Goal: Navigation & Orientation: Understand site structure

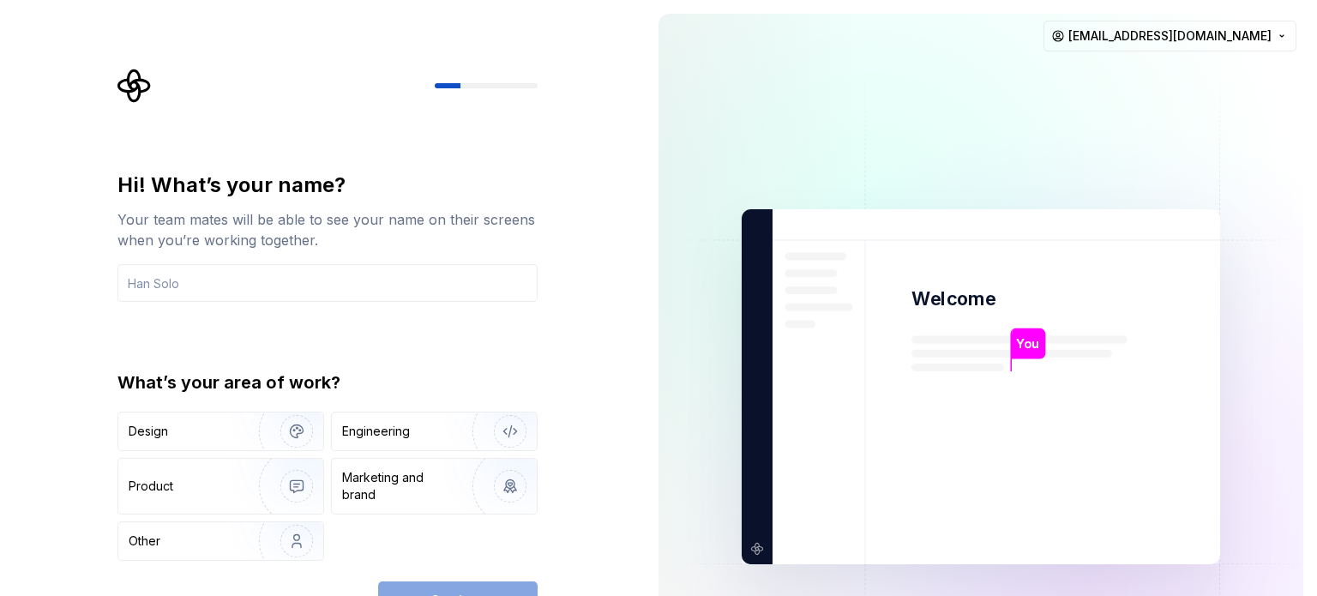
click at [439, 592] on div "Continue" at bounding box center [457, 600] width 159 height 38
click at [176, 525] on div "Other" at bounding box center [220, 541] width 205 height 38
click at [456, 593] on div "Continue" at bounding box center [457, 600] width 159 height 38
click at [237, 280] on input "text" at bounding box center [327, 283] width 420 height 38
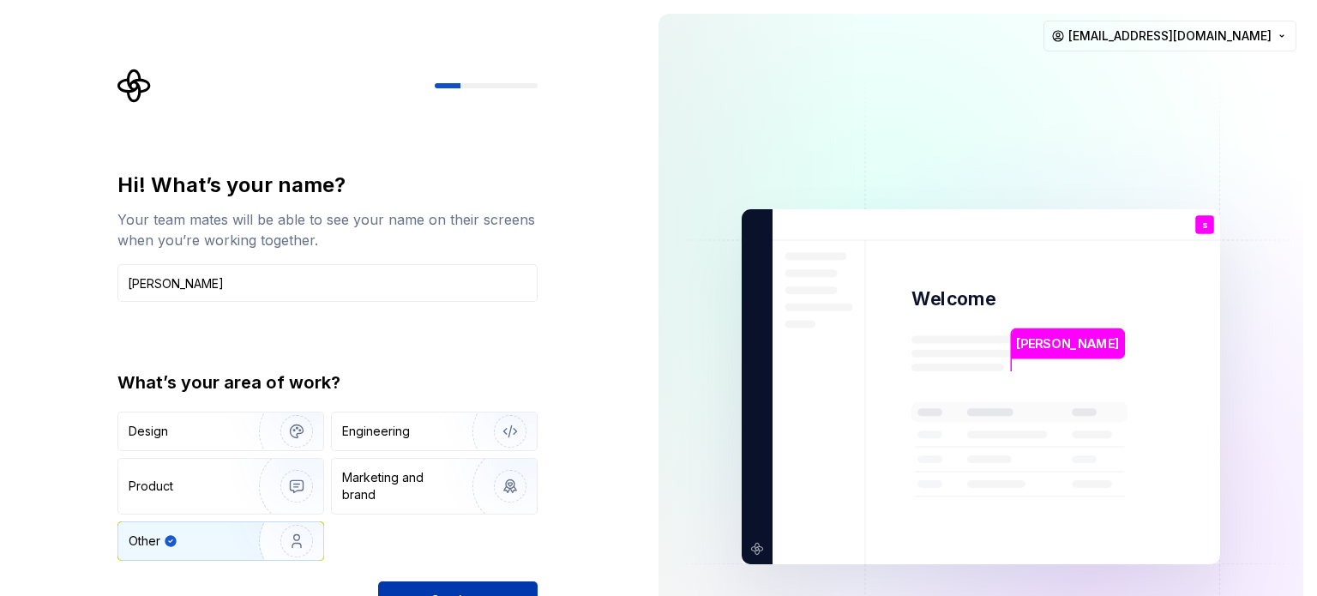
type input "sankar"
click at [487, 589] on button "Continue" at bounding box center [457, 600] width 159 height 38
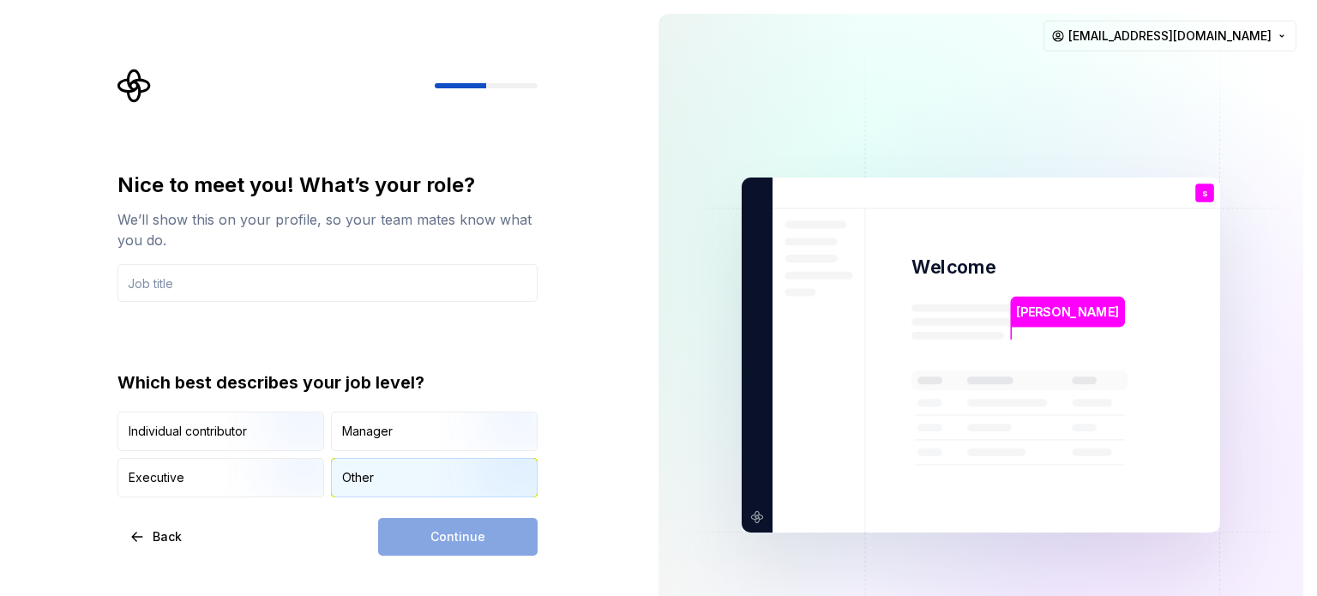
click at [353, 478] on div "Other" at bounding box center [358, 477] width 32 height 17
click at [446, 539] on div "Continue" at bounding box center [457, 537] width 159 height 38
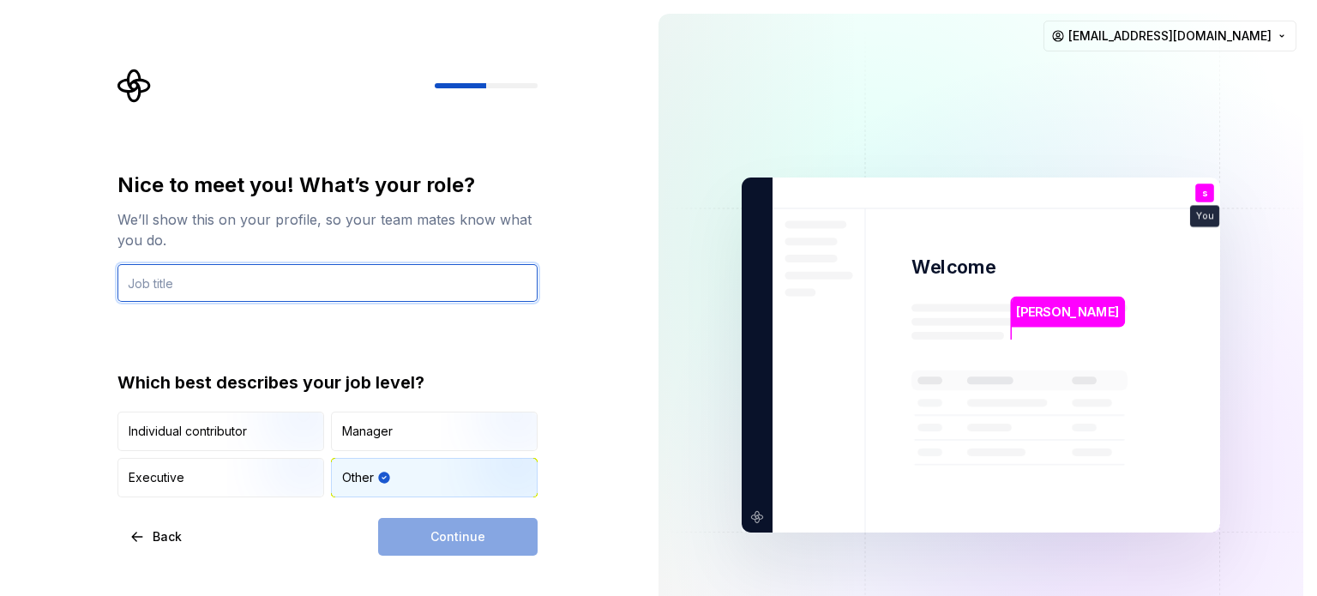
click at [331, 283] on input "text" at bounding box center [327, 283] width 420 height 38
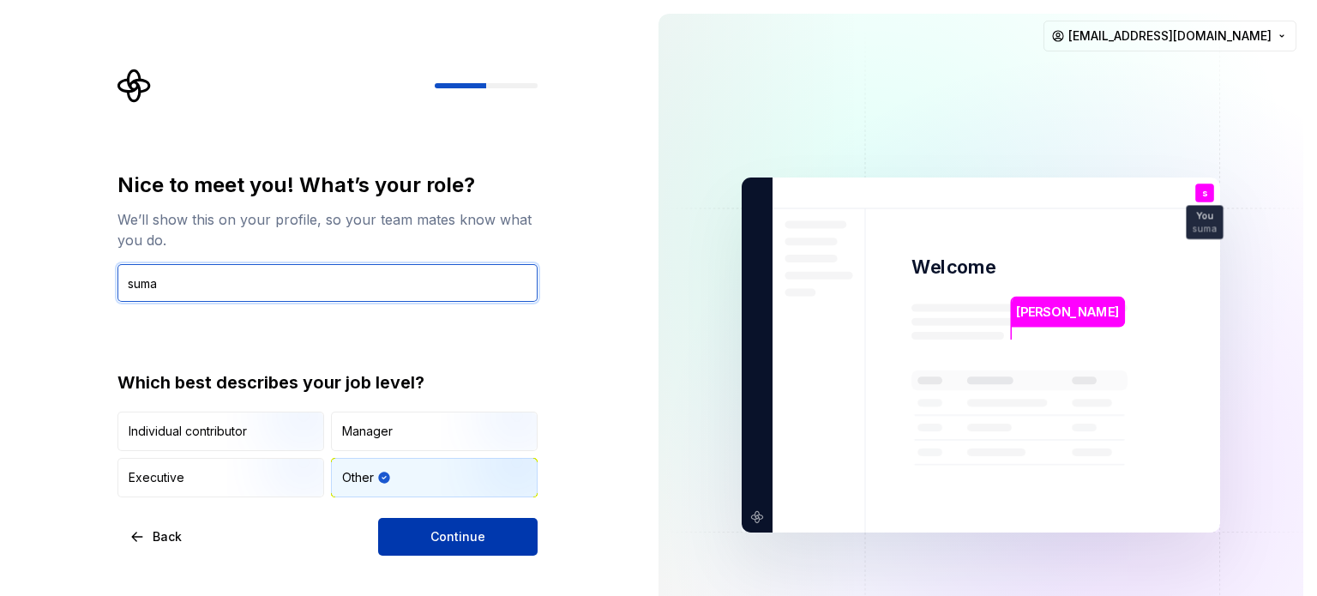
type input "suma"
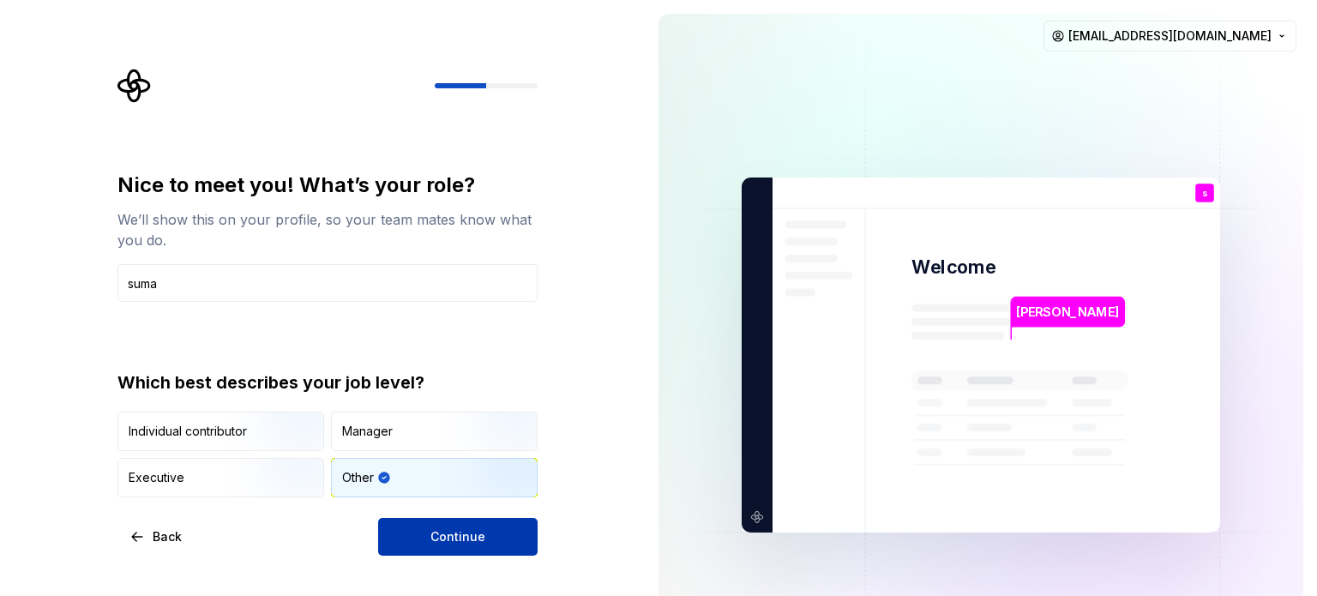
click at [518, 537] on button "Continue" at bounding box center [457, 537] width 159 height 38
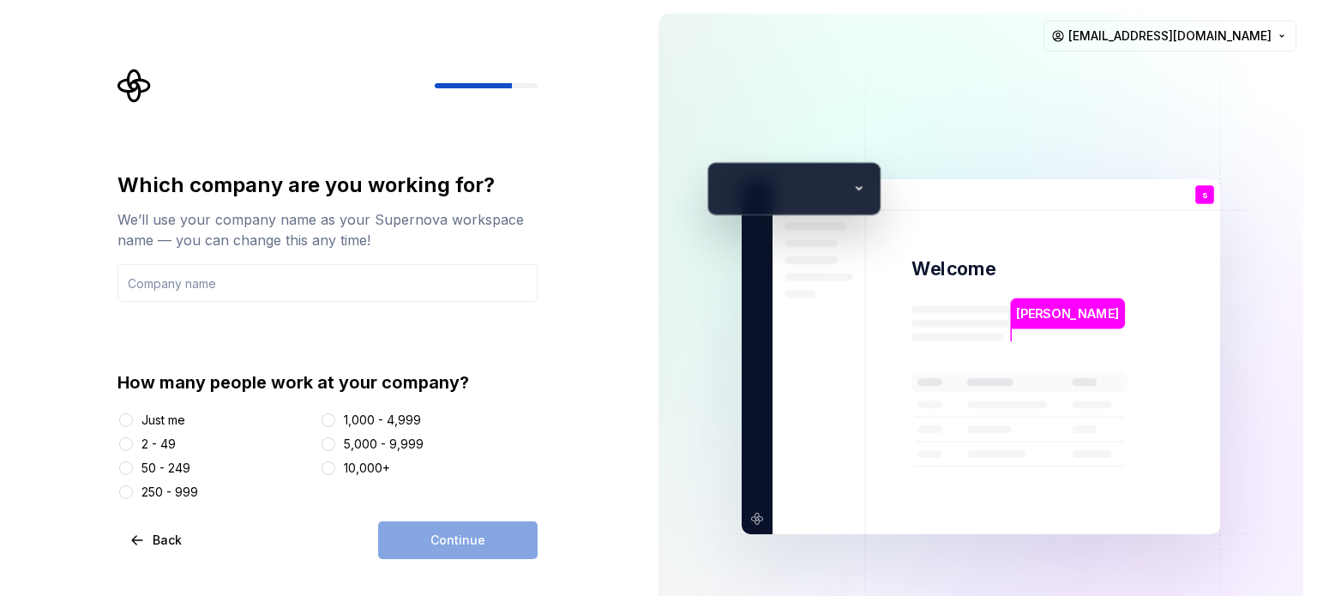
click at [134, 417] on div at bounding box center [125, 419] width 17 height 17
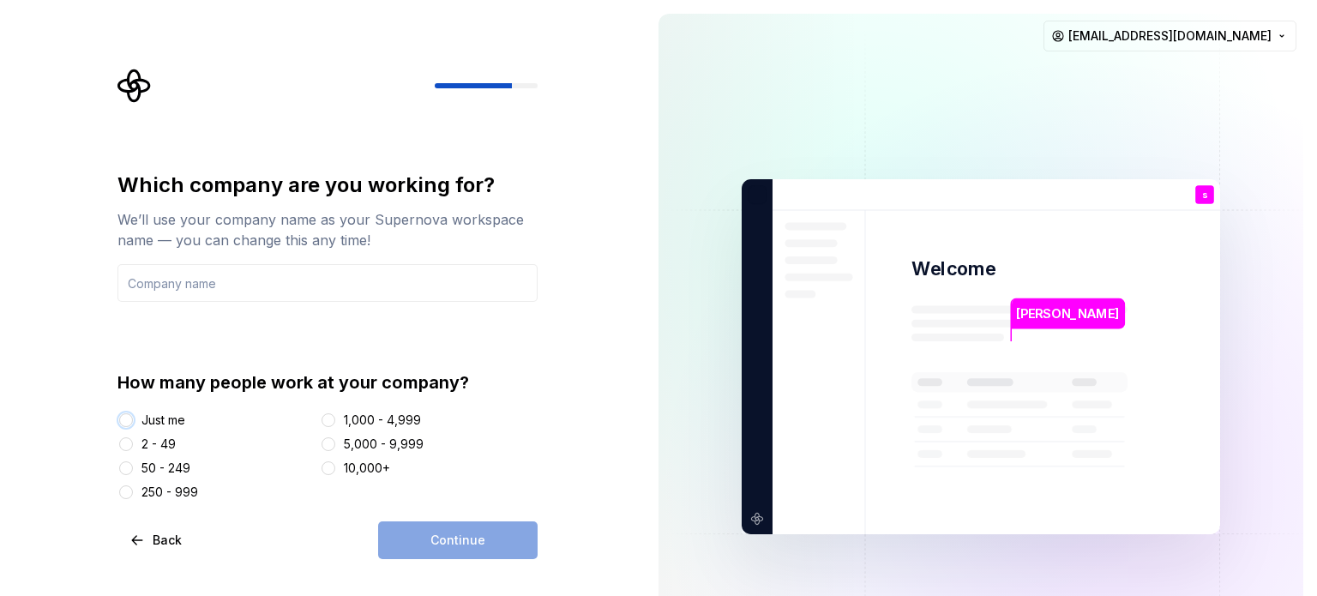
click at [123, 419] on button "Just me" at bounding box center [126, 420] width 14 height 14
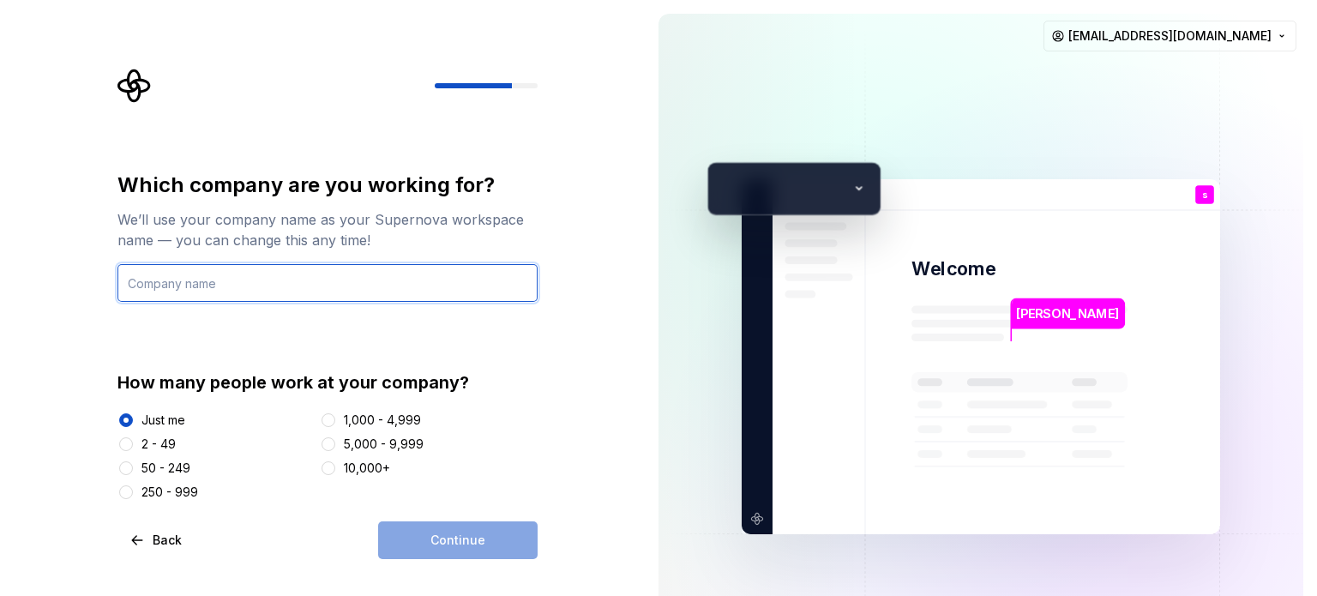
click at [254, 280] on input "text" at bounding box center [327, 283] width 420 height 38
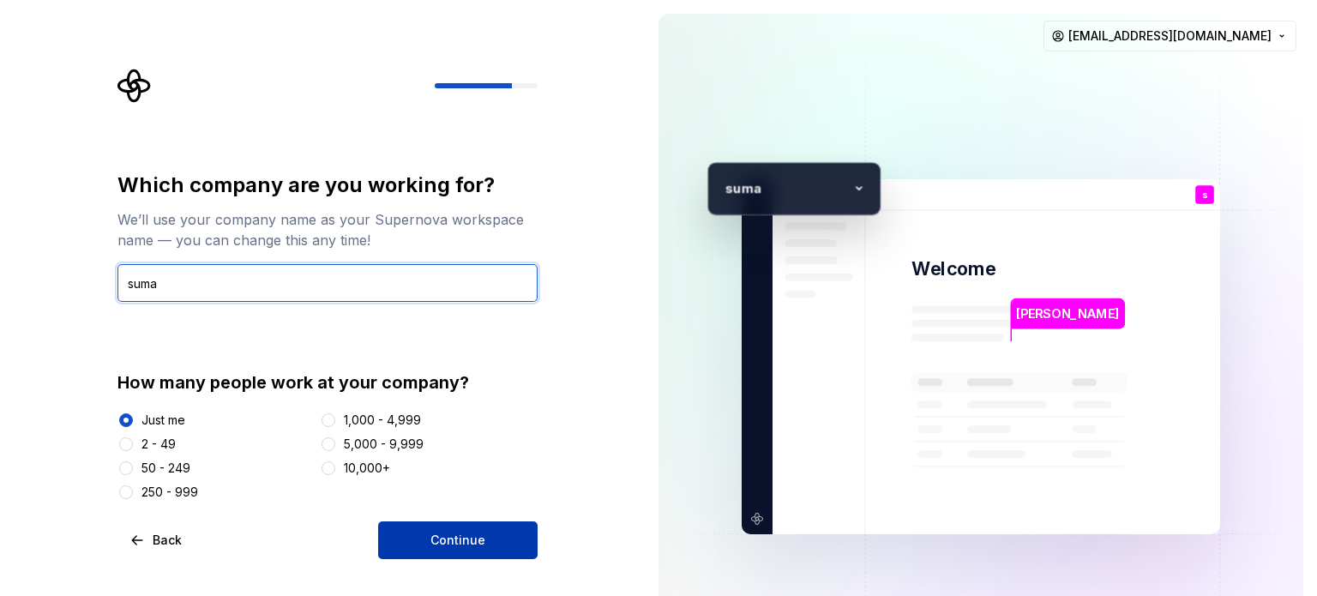
type input "suma"
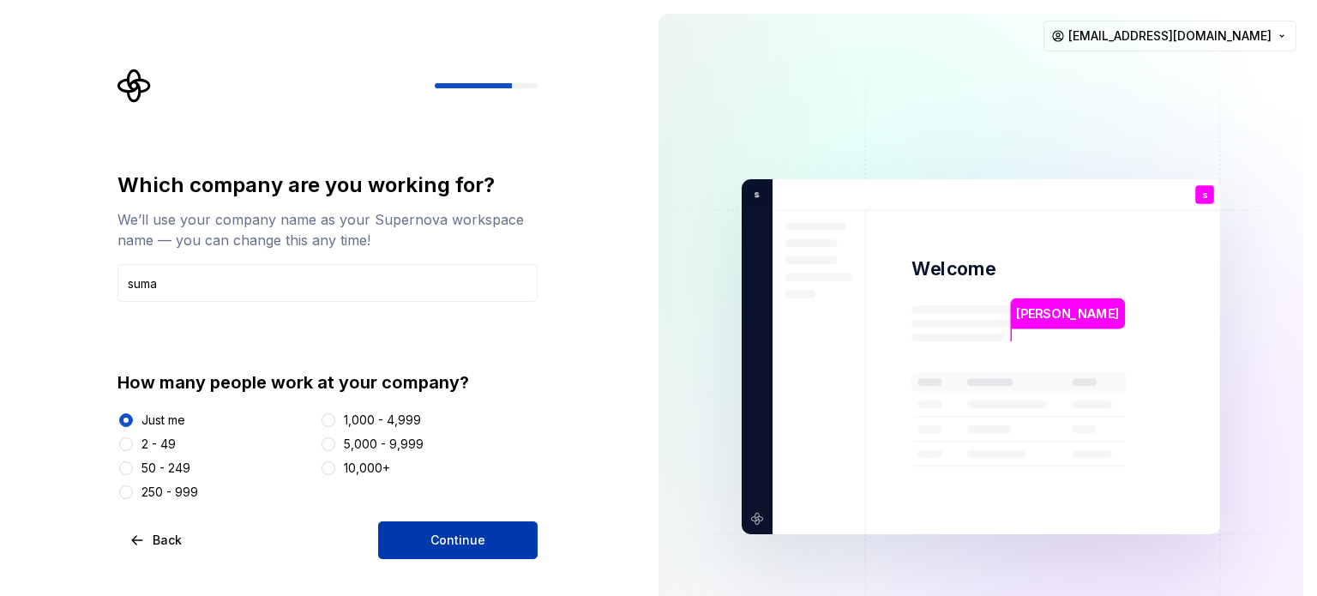
click at [459, 532] on span "Continue" at bounding box center [457, 539] width 55 height 17
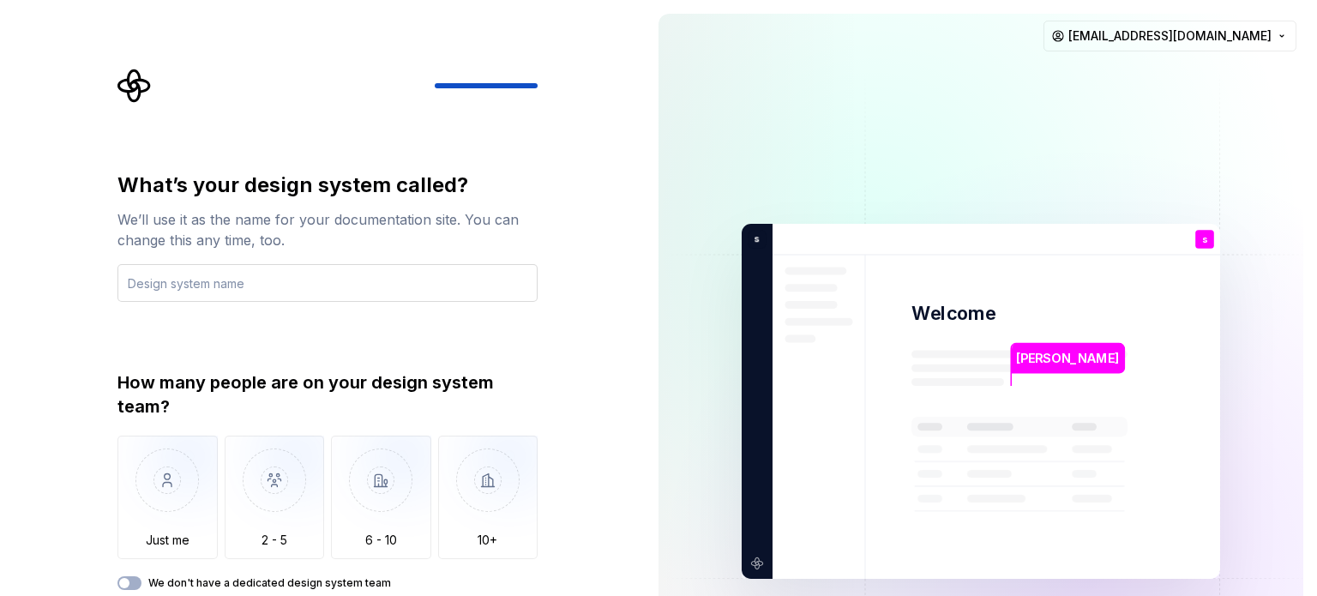
click at [326, 282] on input "text" at bounding box center [327, 283] width 420 height 38
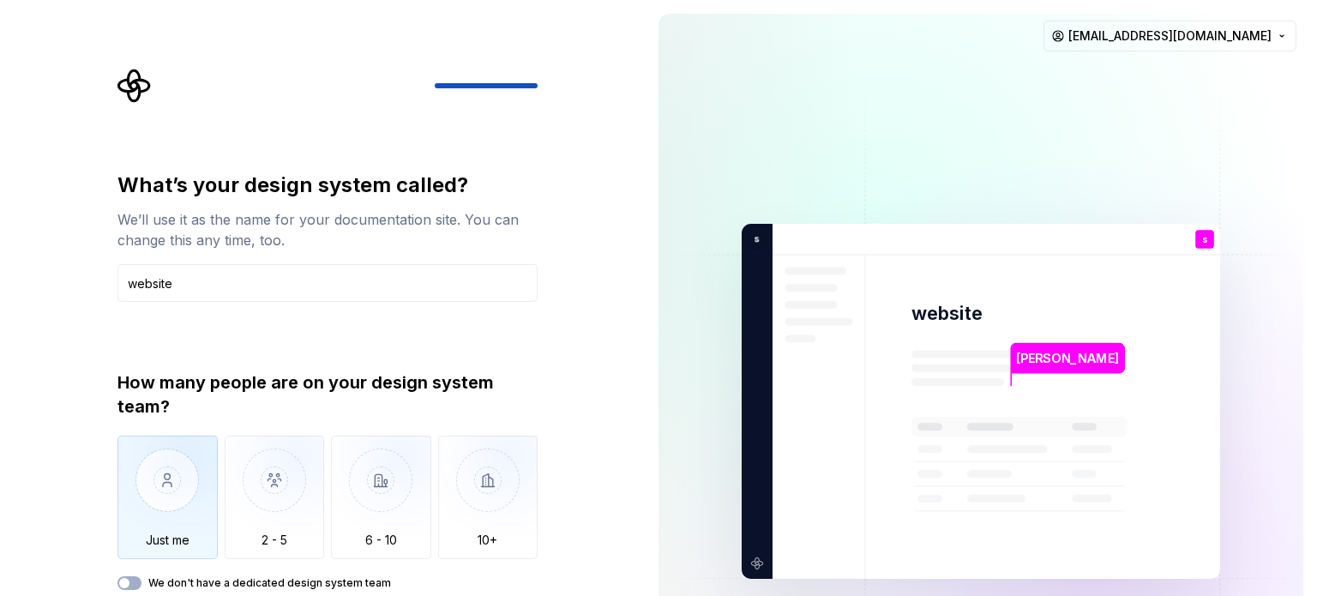
click at [158, 468] on img "button" at bounding box center [167, 492] width 100 height 115
click at [265, 585] on label "We don't have a dedicated design system team" at bounding box center [269, 583] width 243 height 14
click at [141, 585] on button "We don't have a dedicated design system team" at bounding box center [129, 583] width 24 height 14
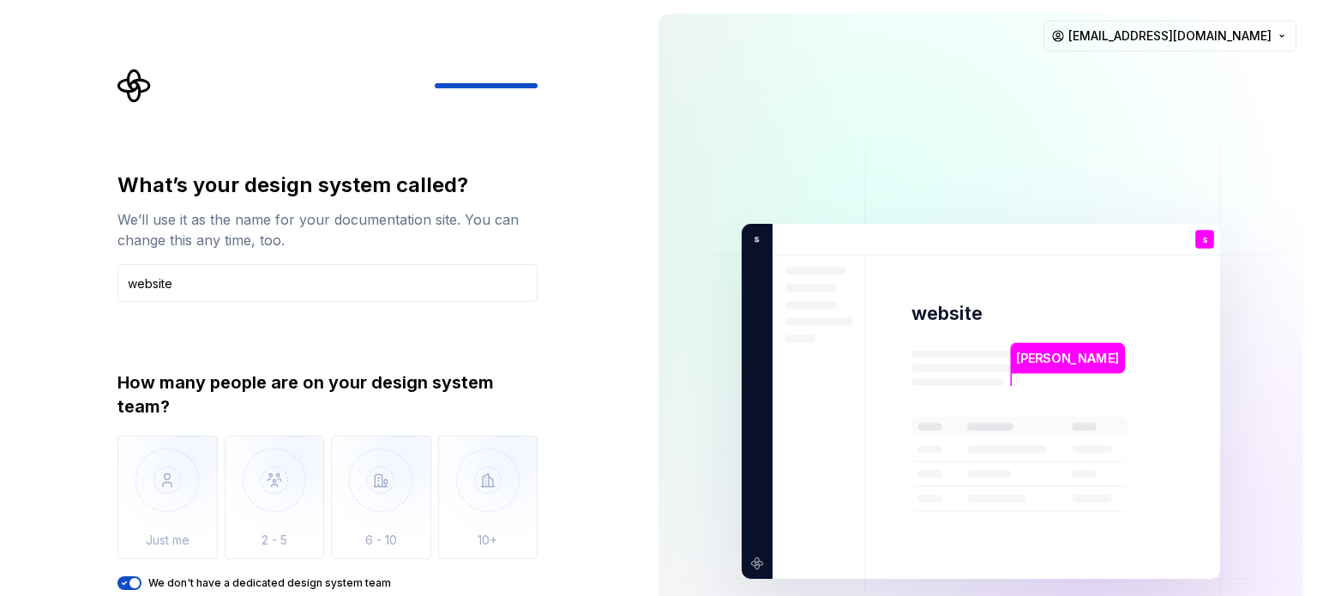
click at [419, 410] on div "How many people are on your design system team?" at bounding box center [327, 394] width 420 height 48
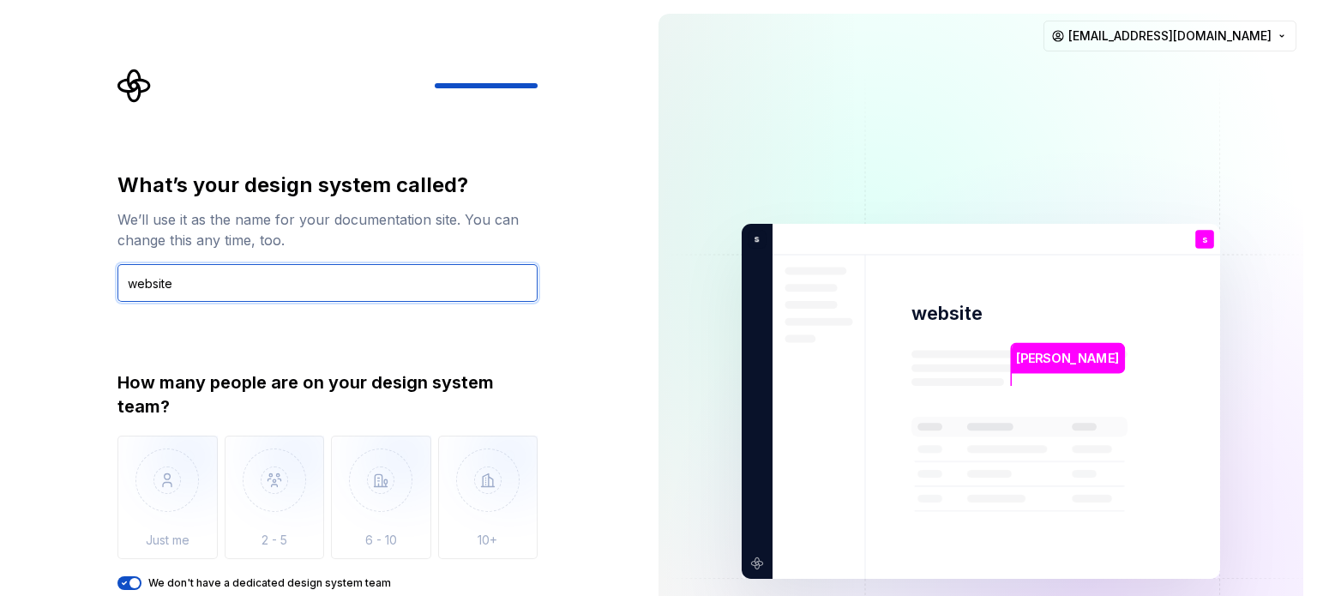
click at [411, 278] on input "website" at bounding box center [327, 283] width 420 height 38
type input "w"
type input "pugal"
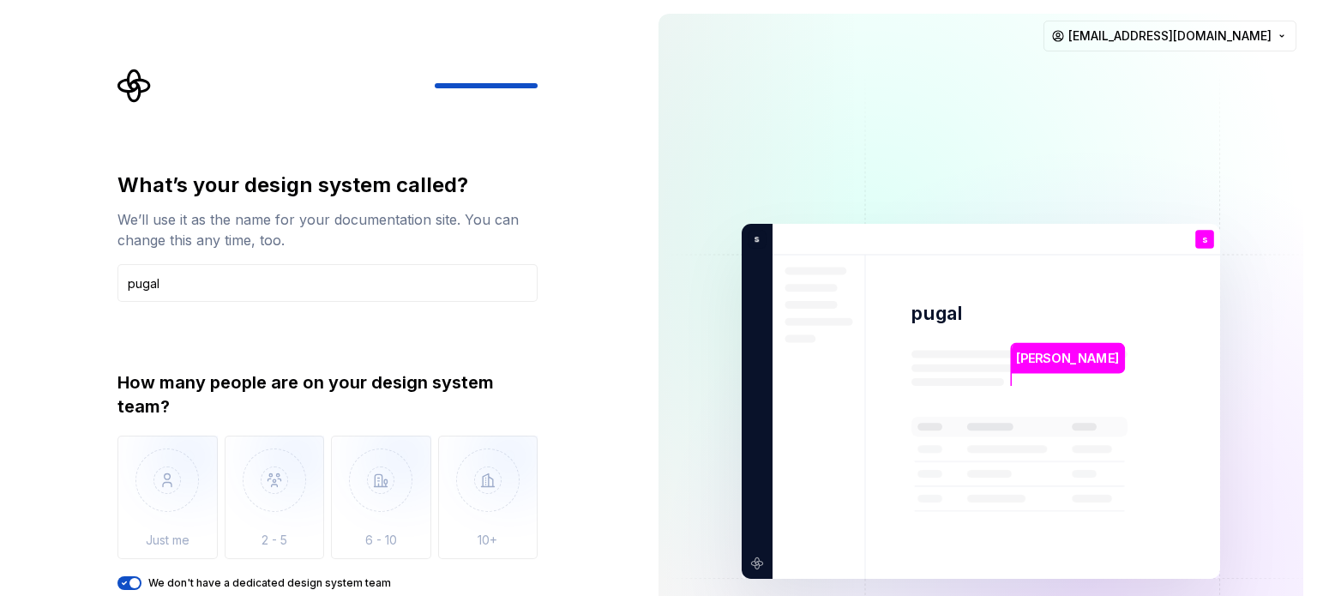
click at [1316, 328] on div "sankar pugal s You suma T B +3 s uma Thomas Brooke Jamie sankar2244@gmail.com" at bounding box center [981, 401] width 672 height 802
click at [130, 585] on span "button" at bounding box center [134, 583] width 10 height 10
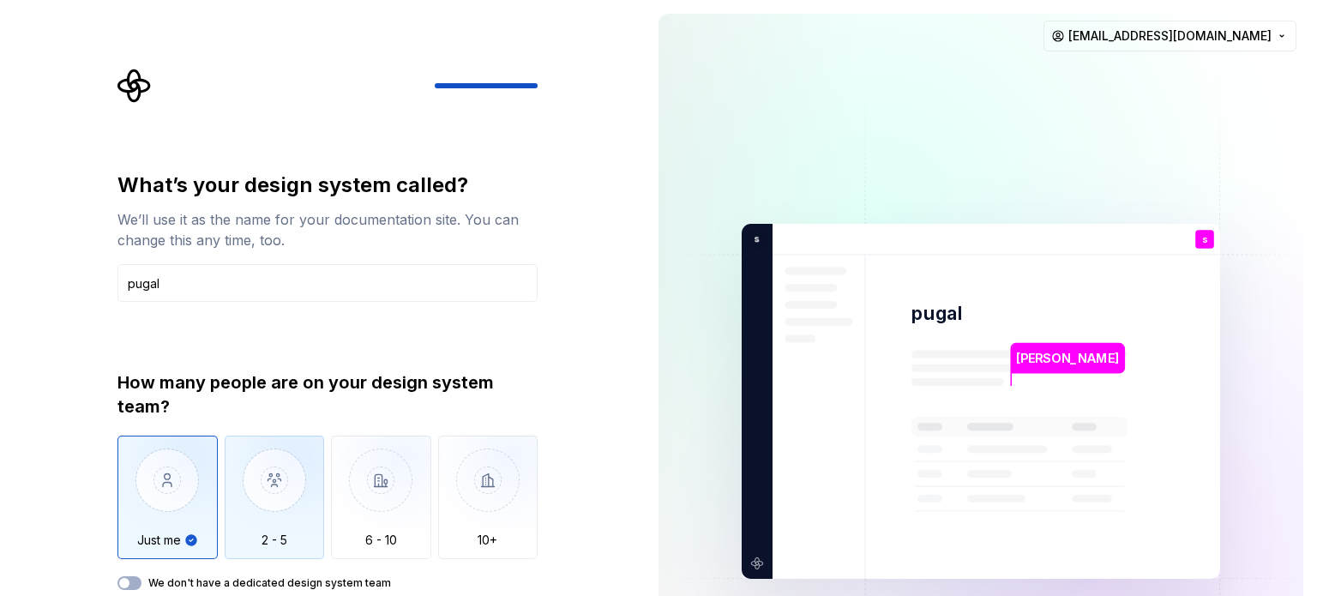
click at [278, 490] on img "button" at bounding box center [275, 492] width 100 height 115
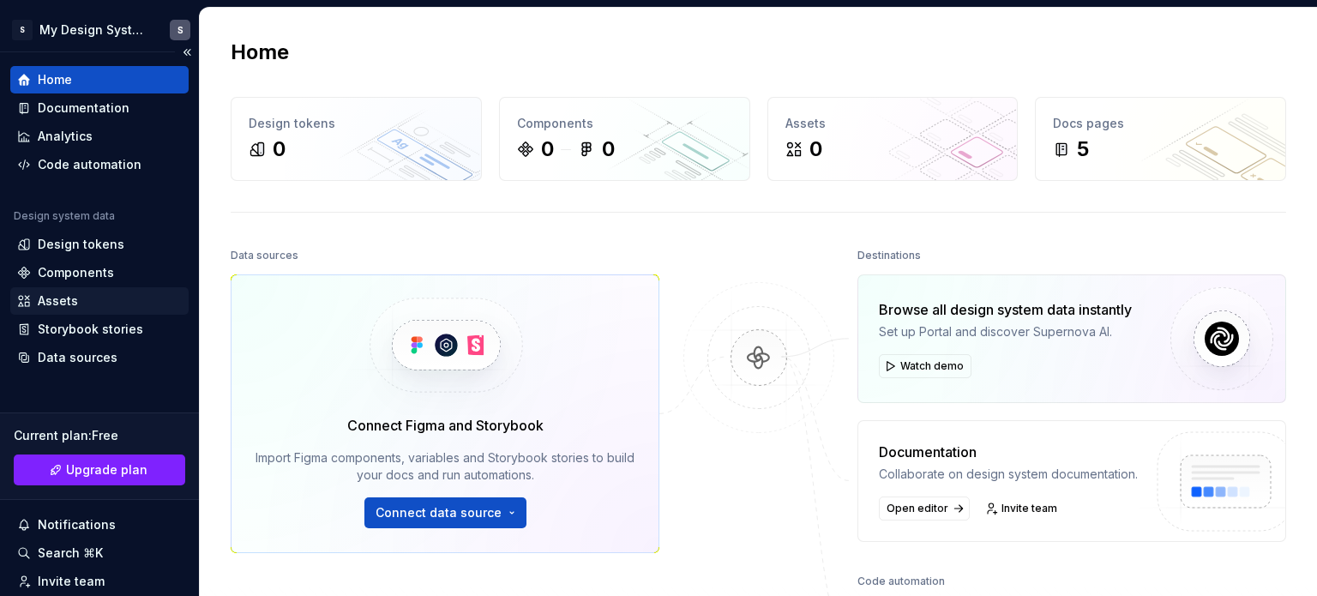
click at [86, 295] on div "Assets" at bounding box center [99, 300] width 165 height 17
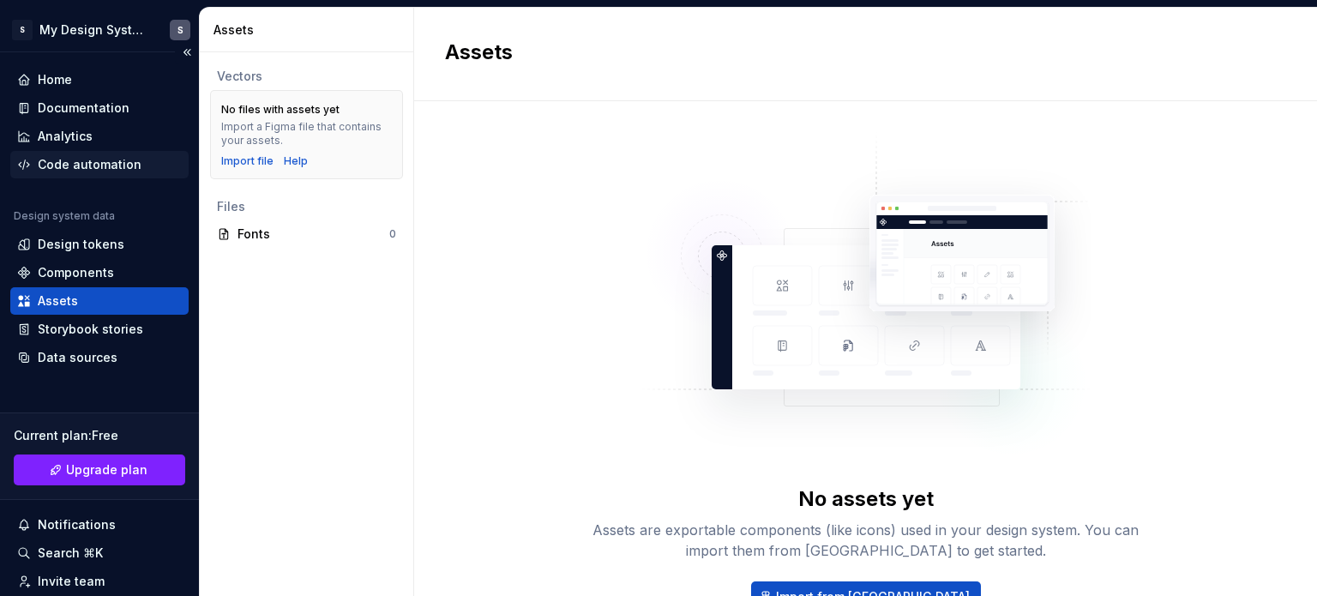
click at [79, 170] on div "Code automation" at bounding box center [90, 164] width 104 height 17
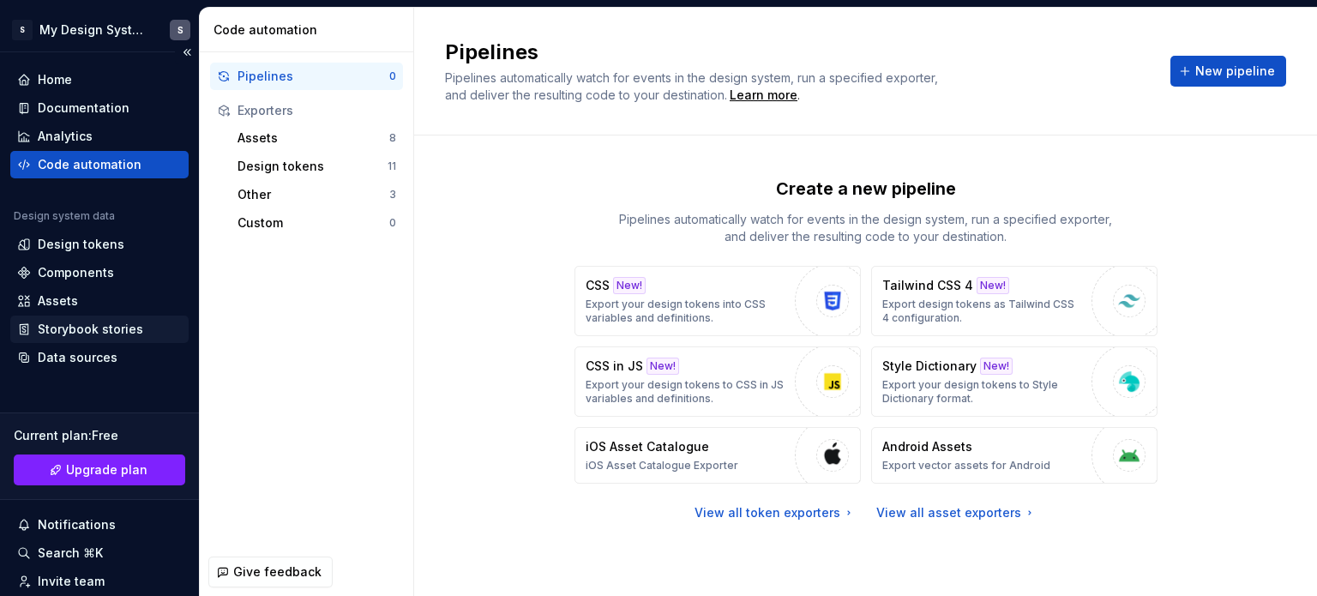
click at [117, 321] on div "Storybook stories" at bounding box center [90, 329] width 105 height 17
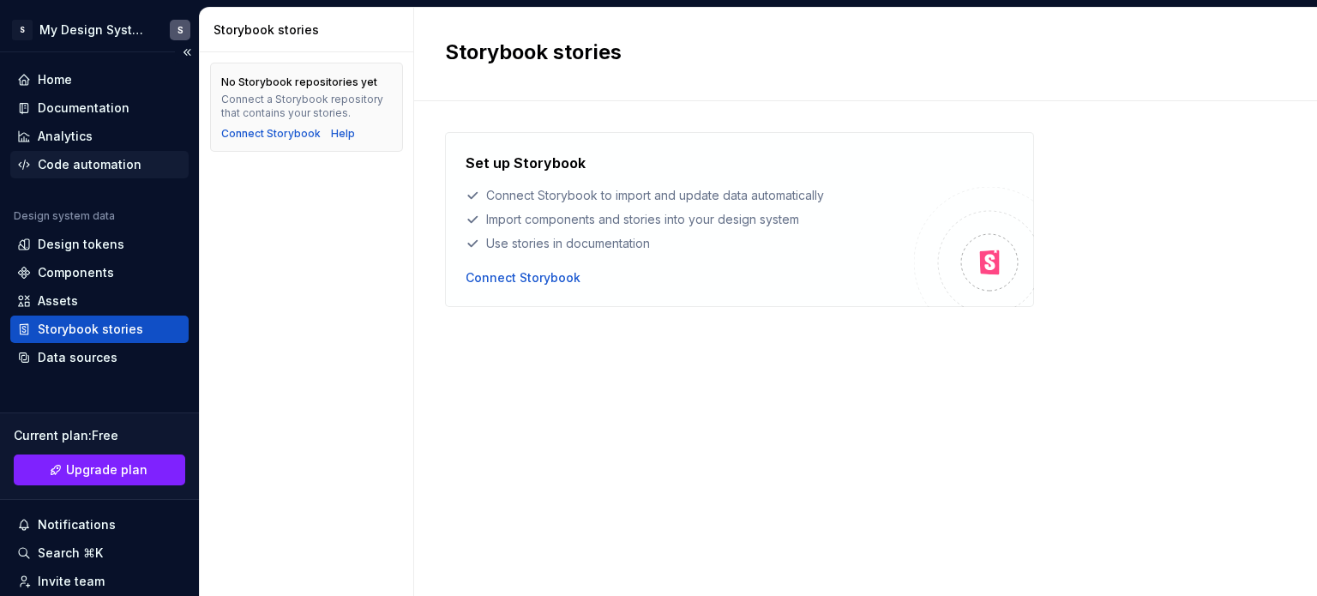
click at [108, 159] on div "Code automation" at bounding box center [90, 164] width 104 height 17
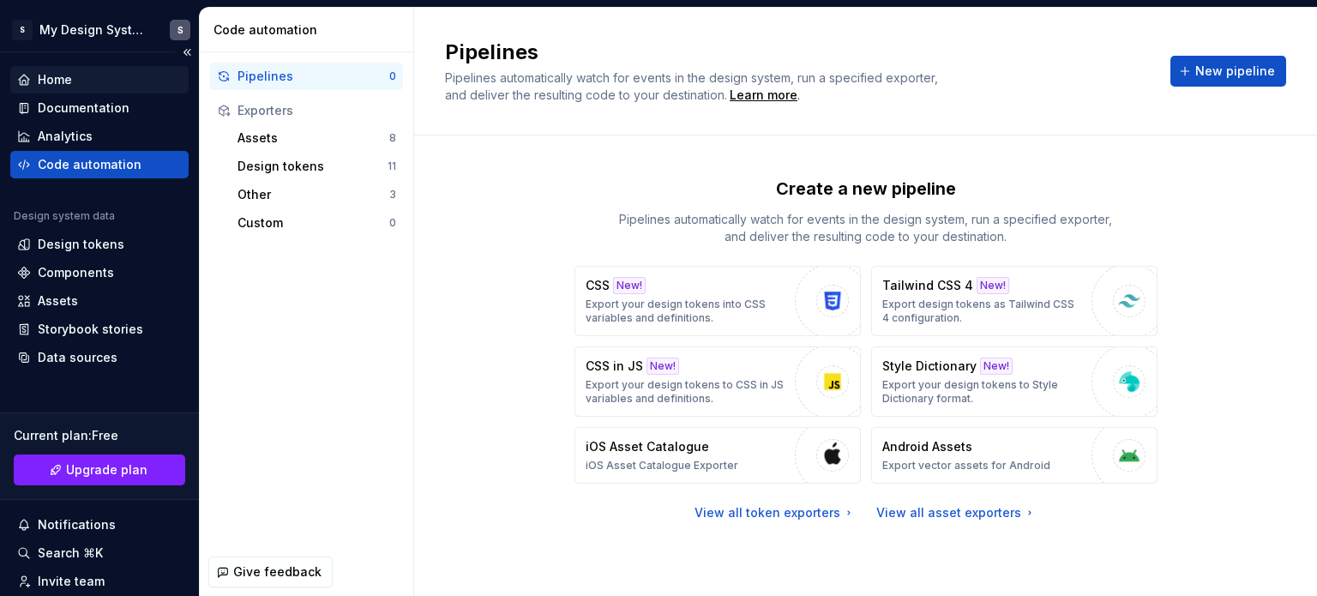
click at [105, 72] on div "Home" at bounding box center [99, 79] width 165 height 17
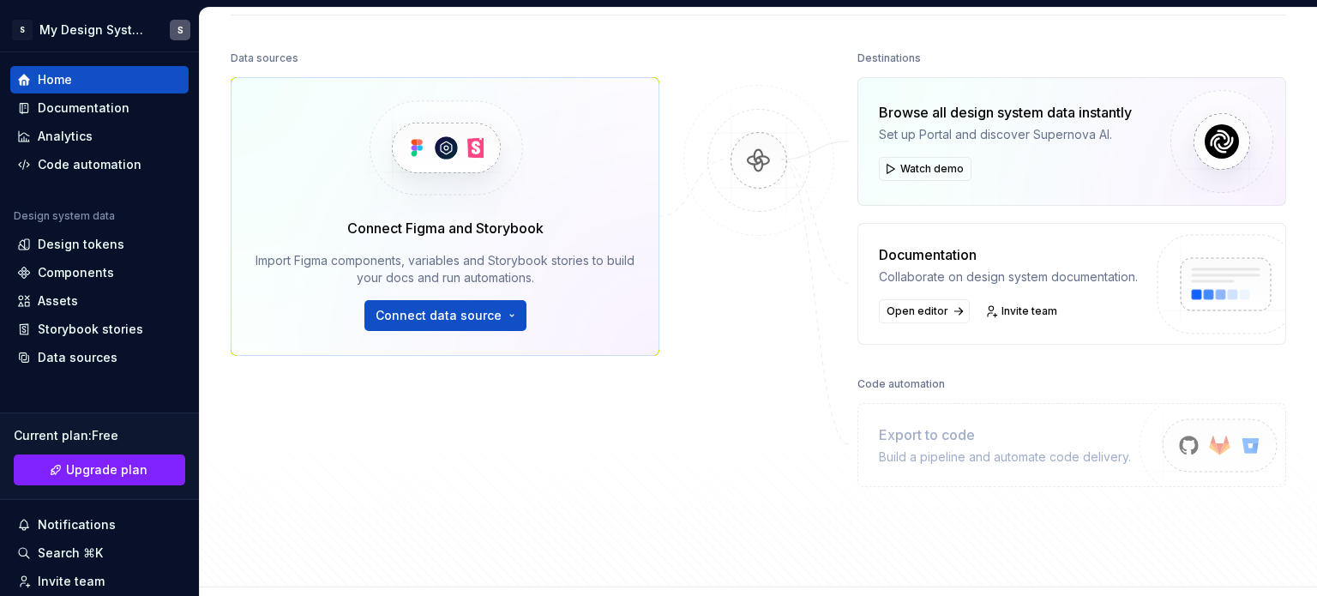
scroll to position [332, 0]
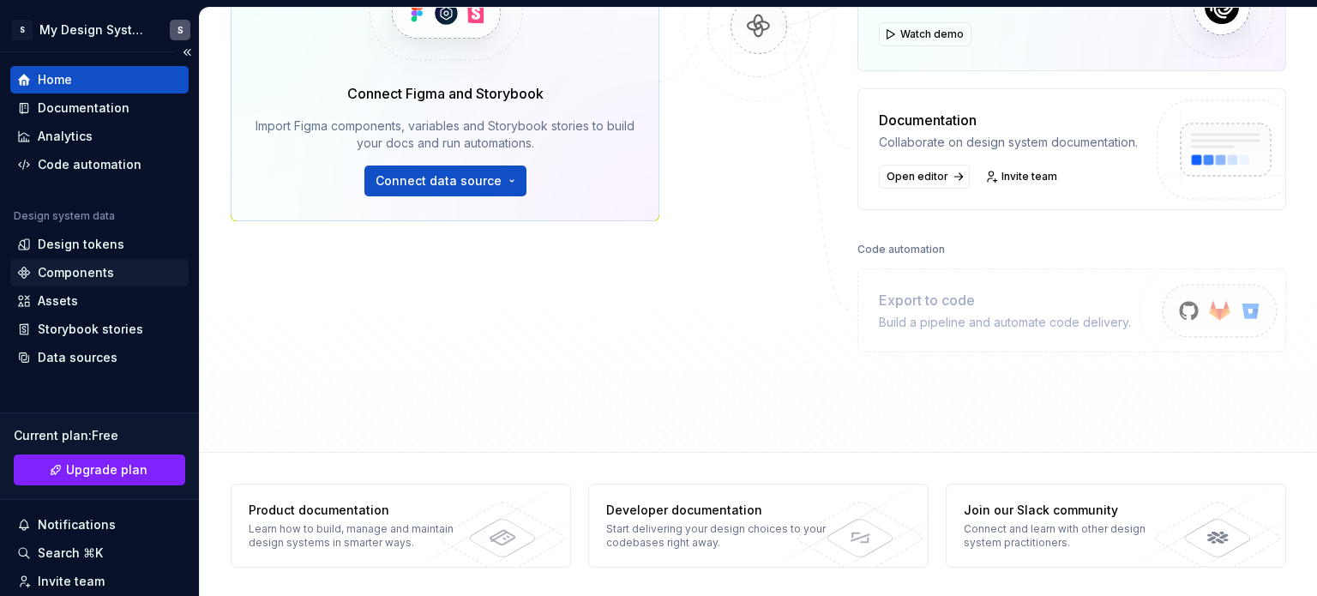
click at [88, 273] on div "Components" at bounding box center [76, 272] width 76 height 17
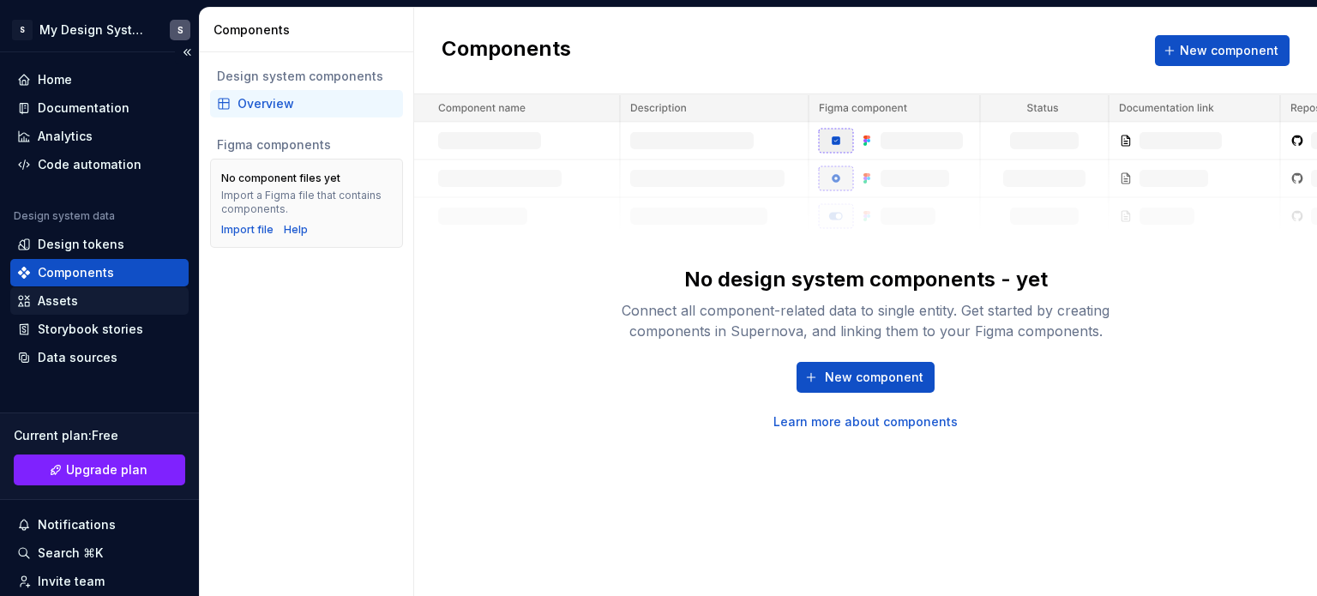
click at [93, 297] on div "Assets" at bounding box center [99, 300] width 165 height 17
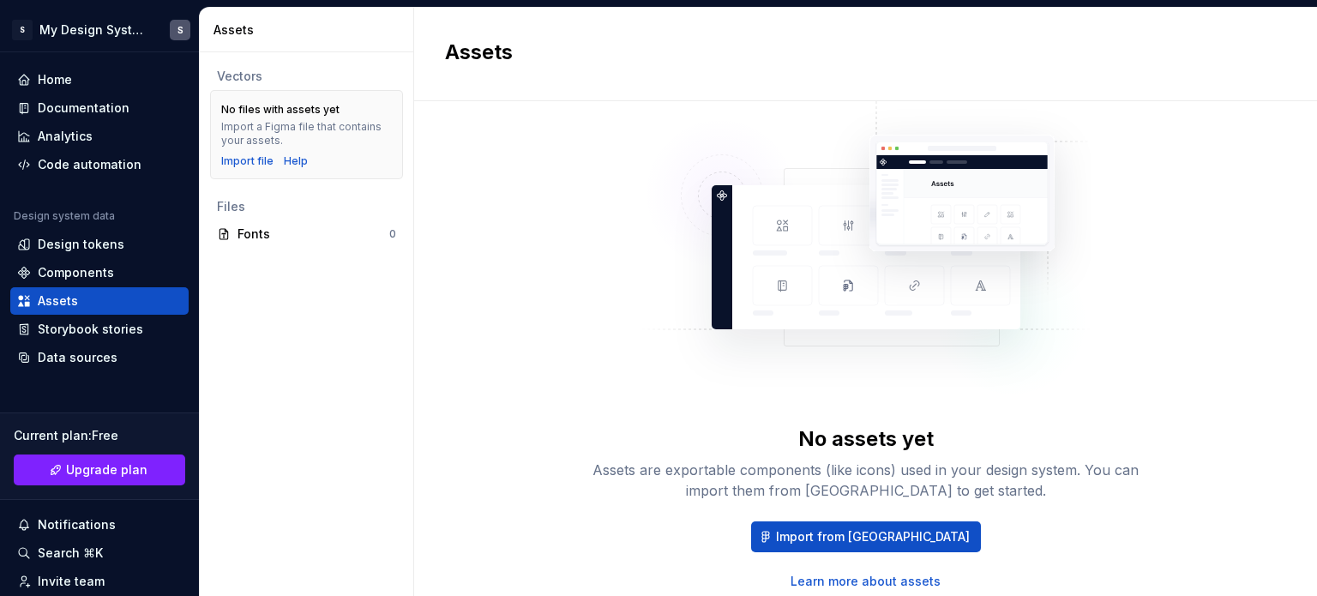
scroll to position [93, 0]
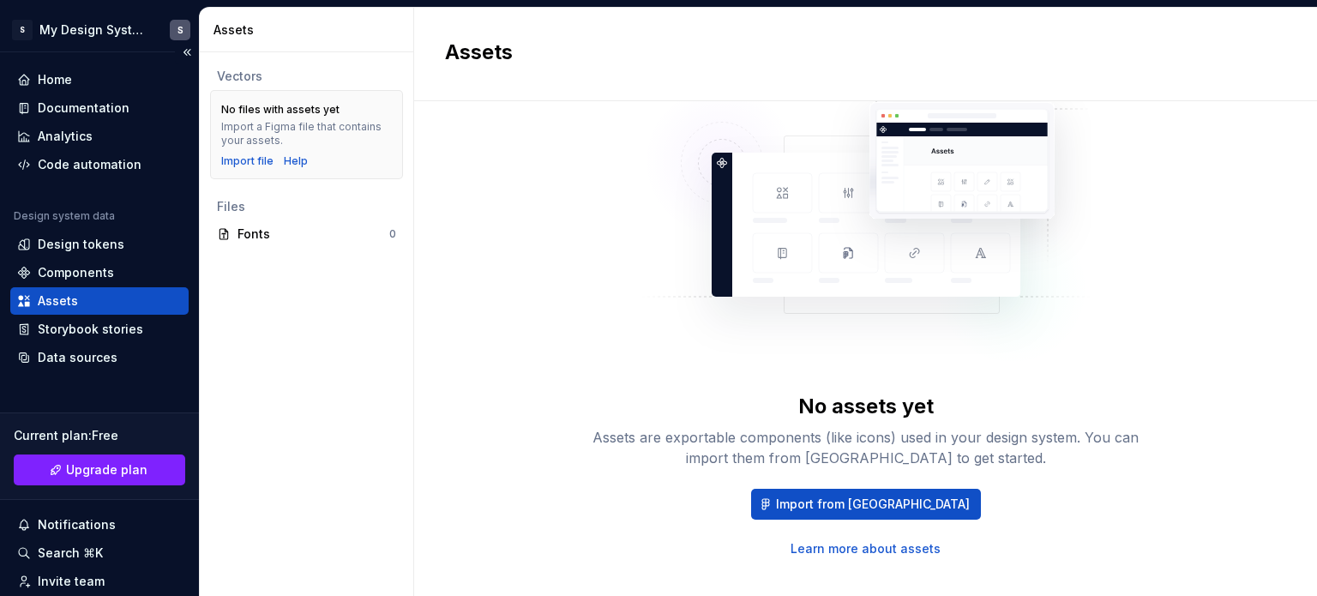
click at [94, 64] on div "Home Documentation Analytics Code automation Design system data Design tokens C…" at bounding box center [99, 372] width 199 height 641
click at [80, 77] on div "Home" at bounding box center [99, 79] width 165 height 17
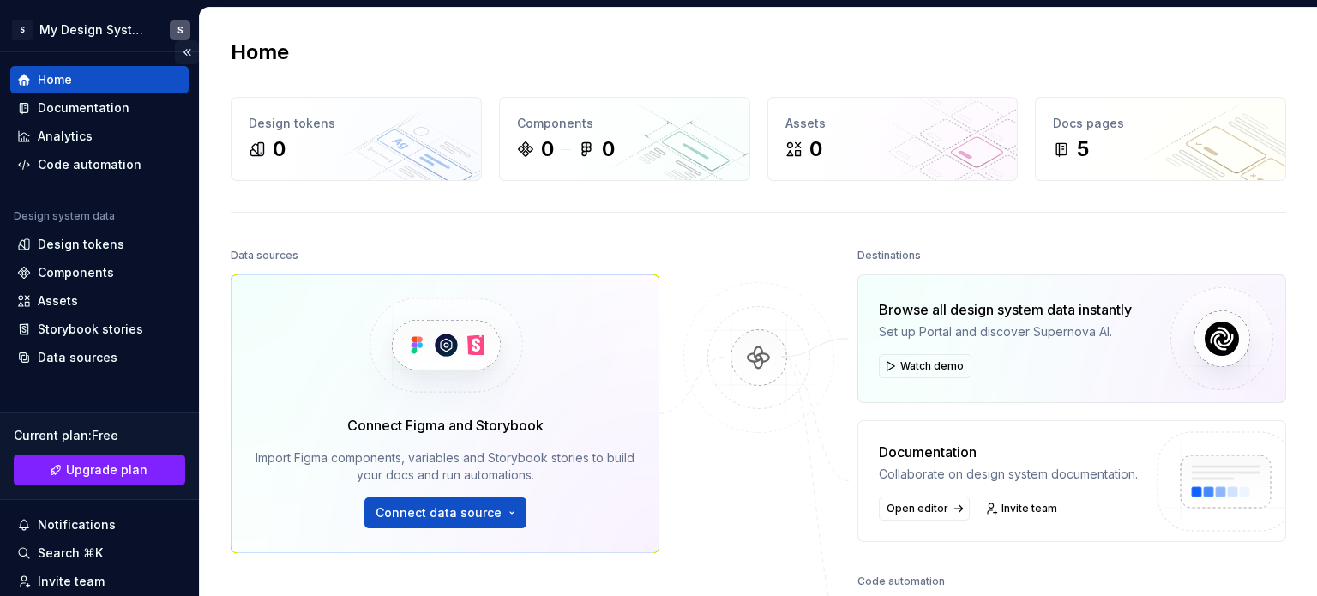
click at [178, 54] on button "Collapse sidebar" at bounding box center [187, 52] width 24 height 24
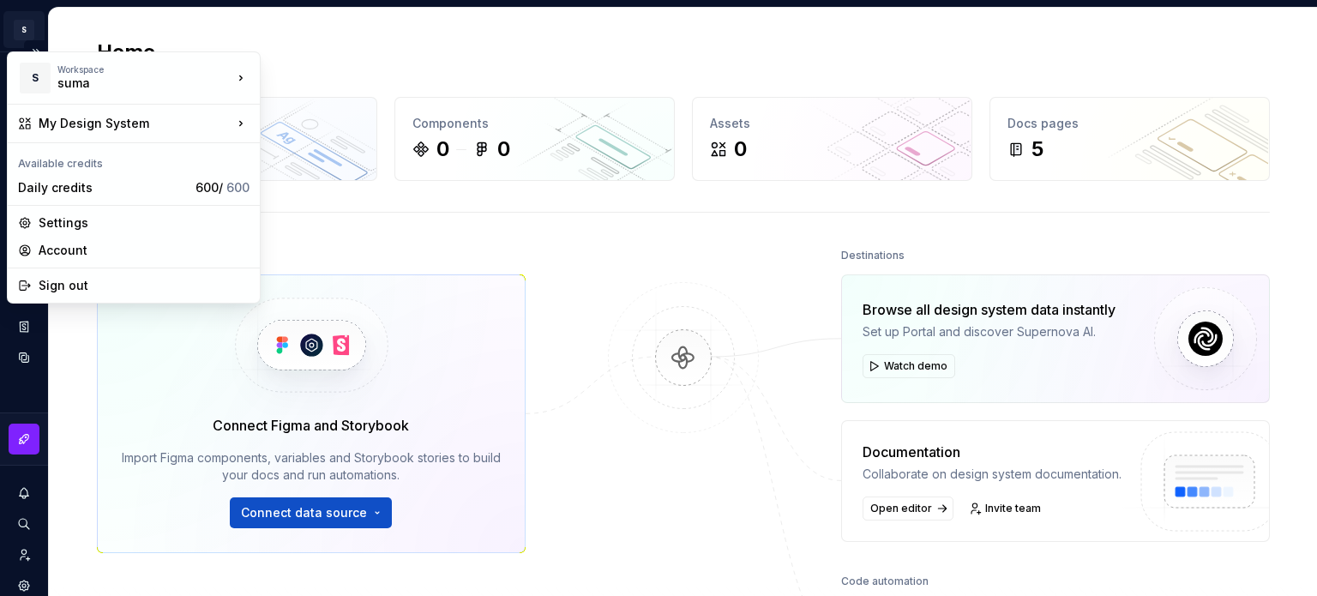
click at [25, 27] on html "S My Design System S Design system data Home Design tokens 0 Components 0 0 Ass…" at bounding box center [658, 298] width 1317 height 596
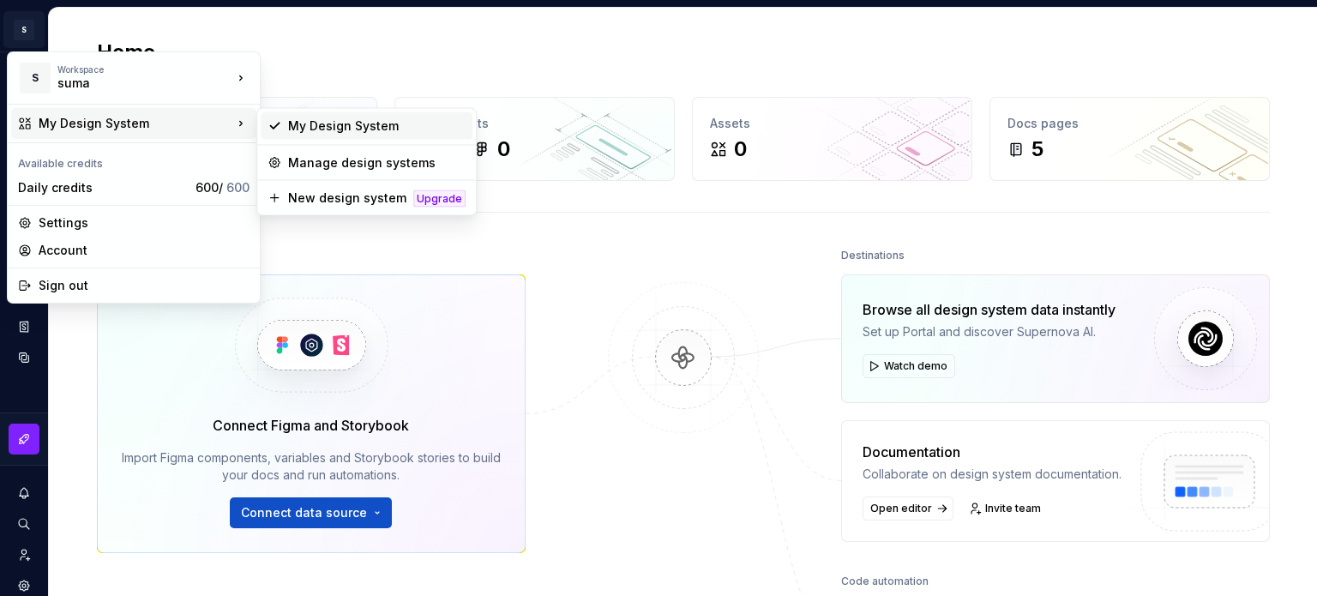
click at [368, 117] on div "My Design System" at bounding box center [376, 125] width 177 height 17
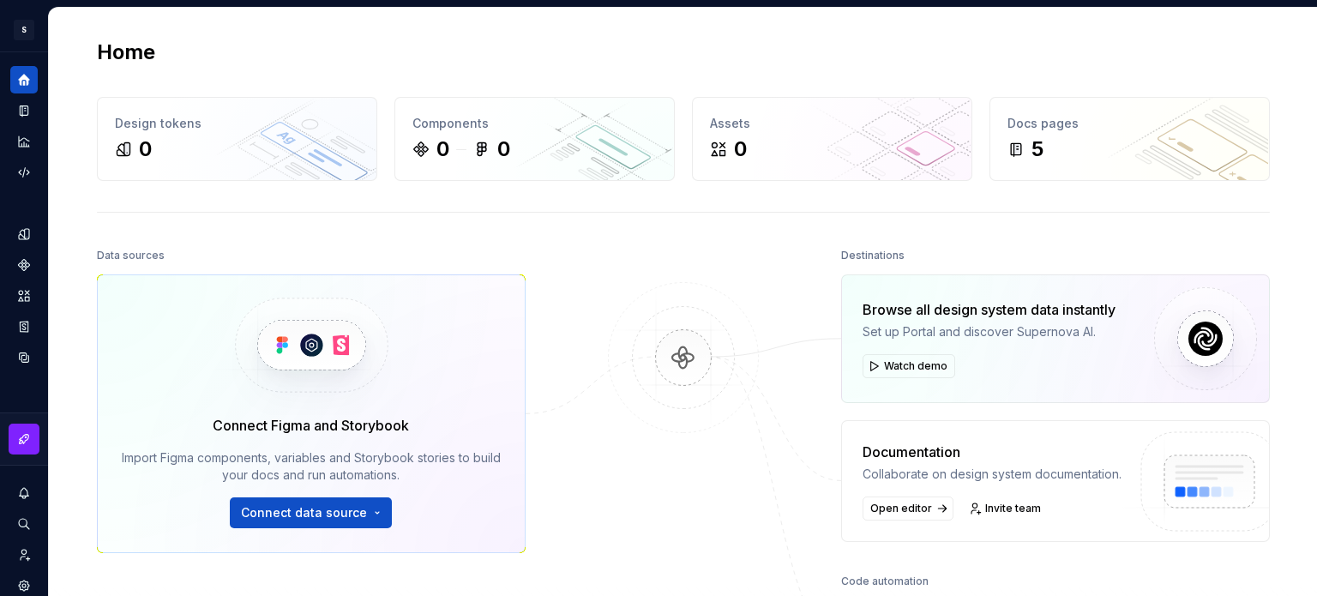
scroll to position [332, 0]
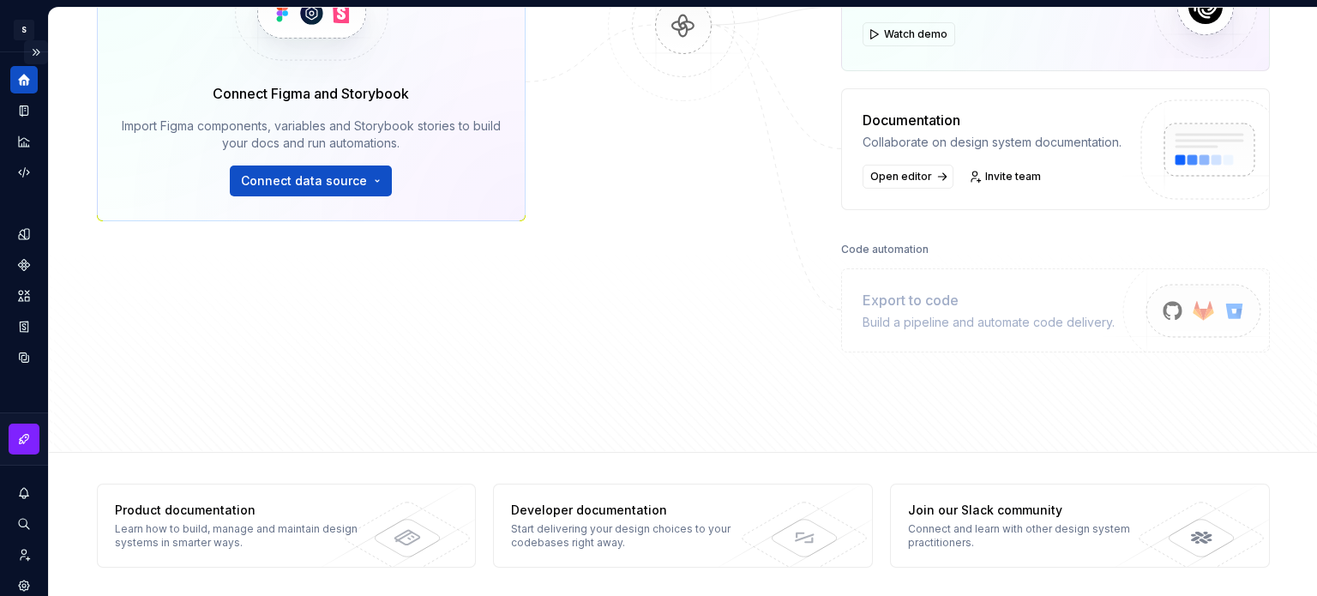
click at [24, 50] on button "Expand sidebar" at bounding box center [36, 52] width 24 height 24
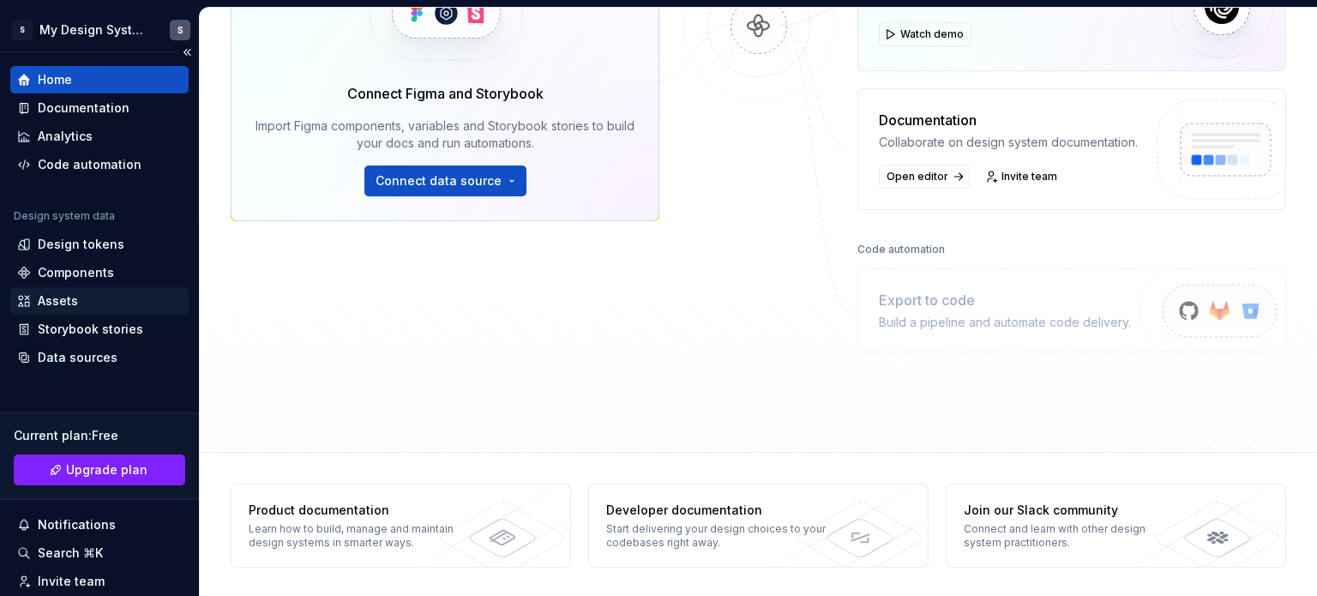
click at [91, 297] on div "Assets" at bounding box center [99, 300] width 165 height 17
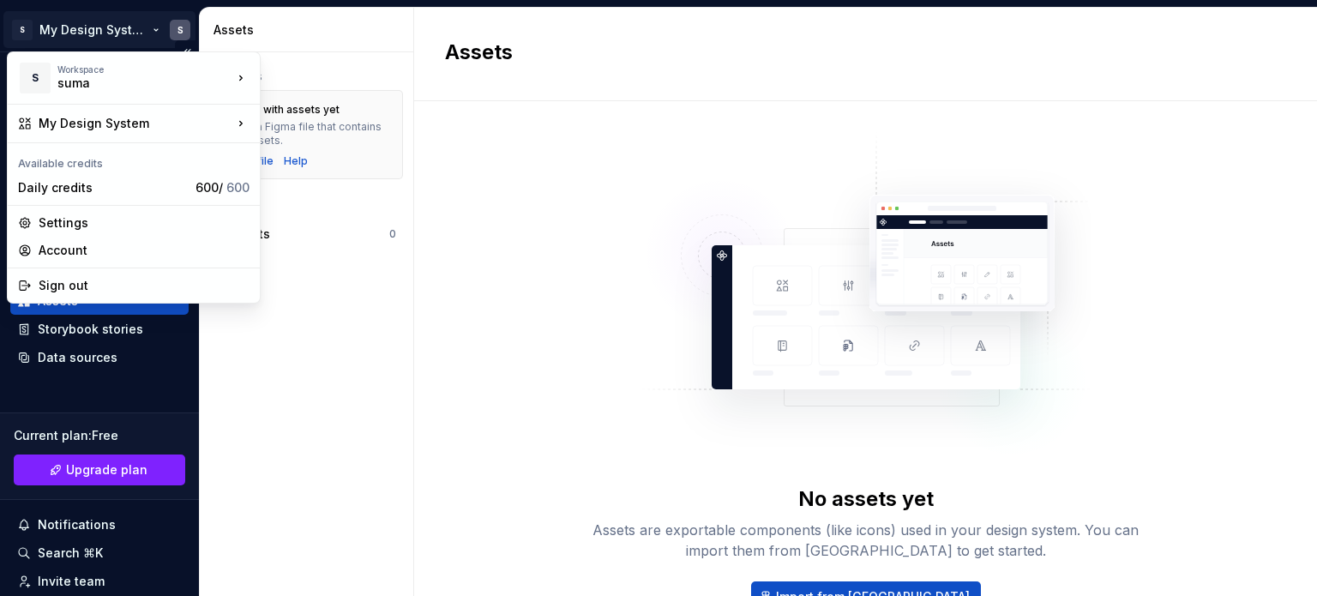
click at [27, 35] on html "S My Design System S Home Documentation Analytics Code automation Design system…" at bounding box center [658, 298] width 1317 height 596
click at [88, 282] on div "Sign out" at bounding box center [144, 285] width 211 height 17
